Goal: Transaction & Acquisition: Purchase product/service

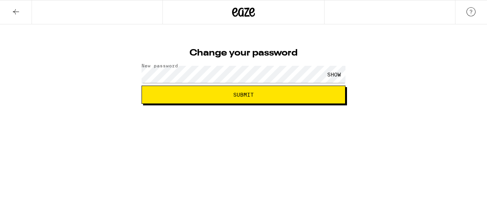
click at [199, 96] on span "Submit" at bounding box center [243, 94] width 191 height 5
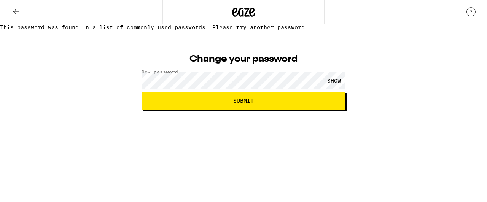
click at [184, 104] on span "Submit" at bounding box center [243, 100] width 191 height 5
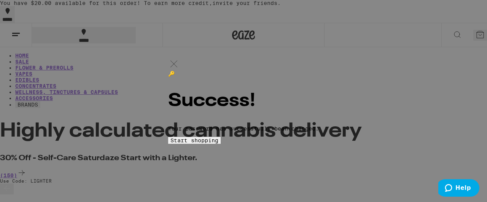
click at [0, 0] on span "Start shopping" at bounding box center [0, 0] width 0 height 0
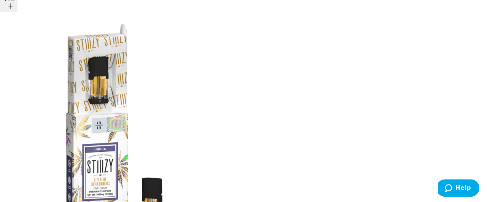
scroll to position [489, 0]
